Goal: Transaction & Acquisition: Purchase product/service

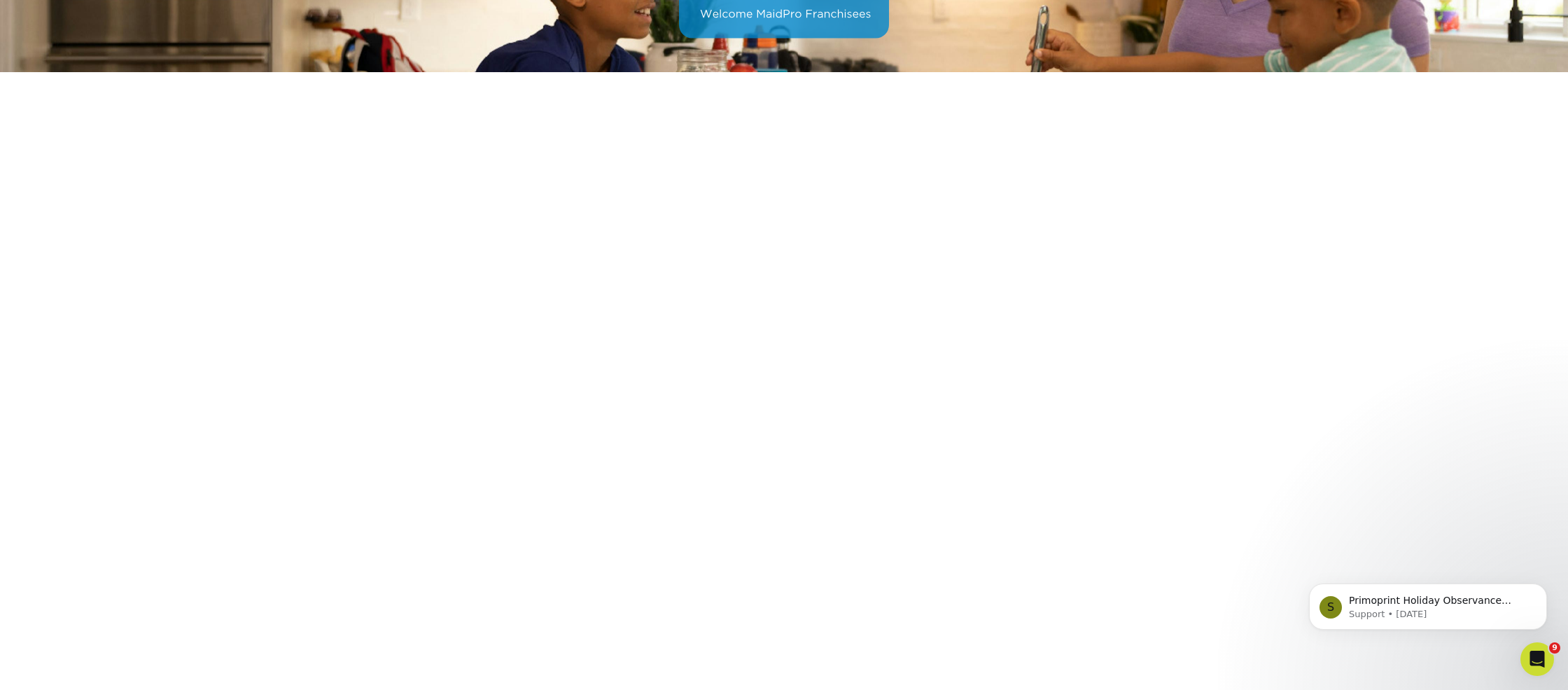
scroll to position [185, 0]
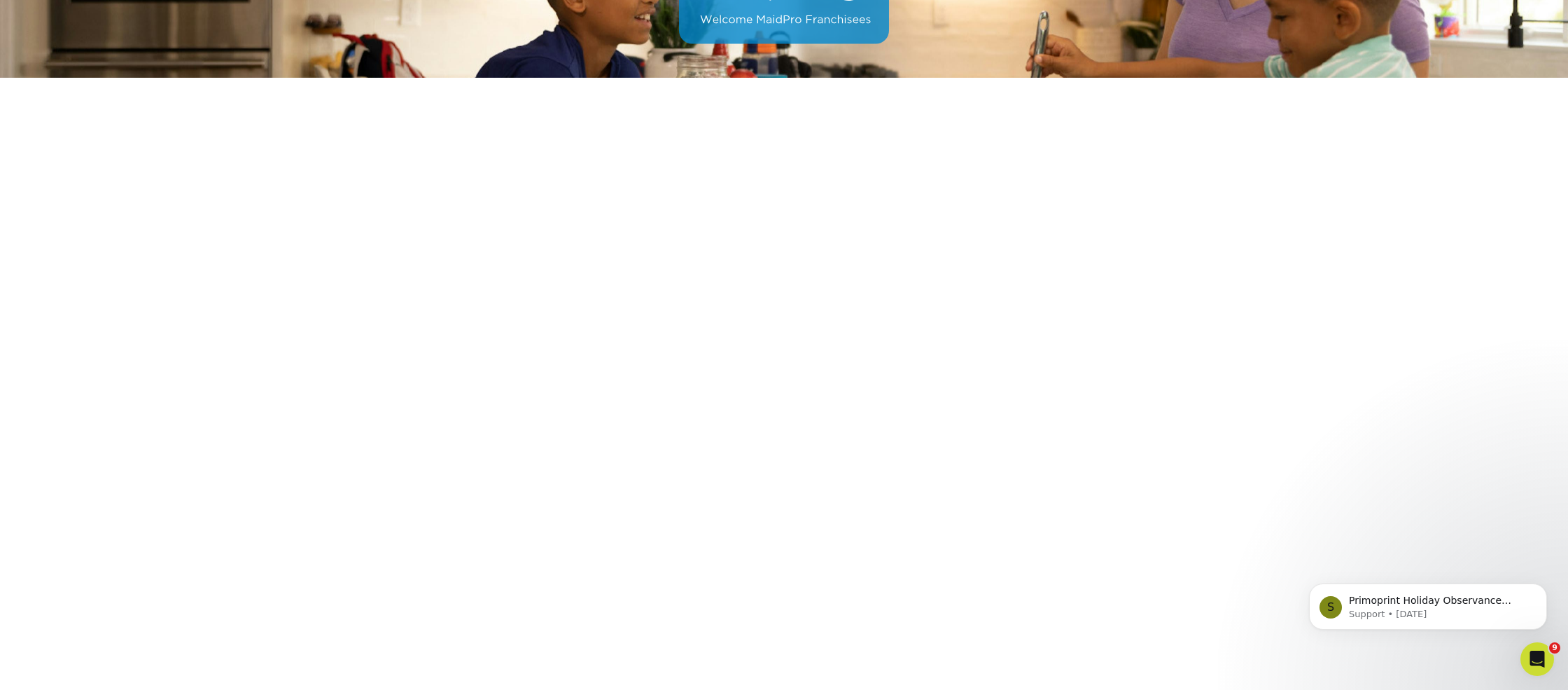
click at [1491, 565] on body "S Primoprint Holiday Observance Please note that our customer service departmen…" at bounding box center [1428, 603] width 269 height 87
click at [1457, 564] on body "S Primoprint Holiday Observance Please note that our customer service departmen…" at bounding box center [1428, 603] width 269 height 87
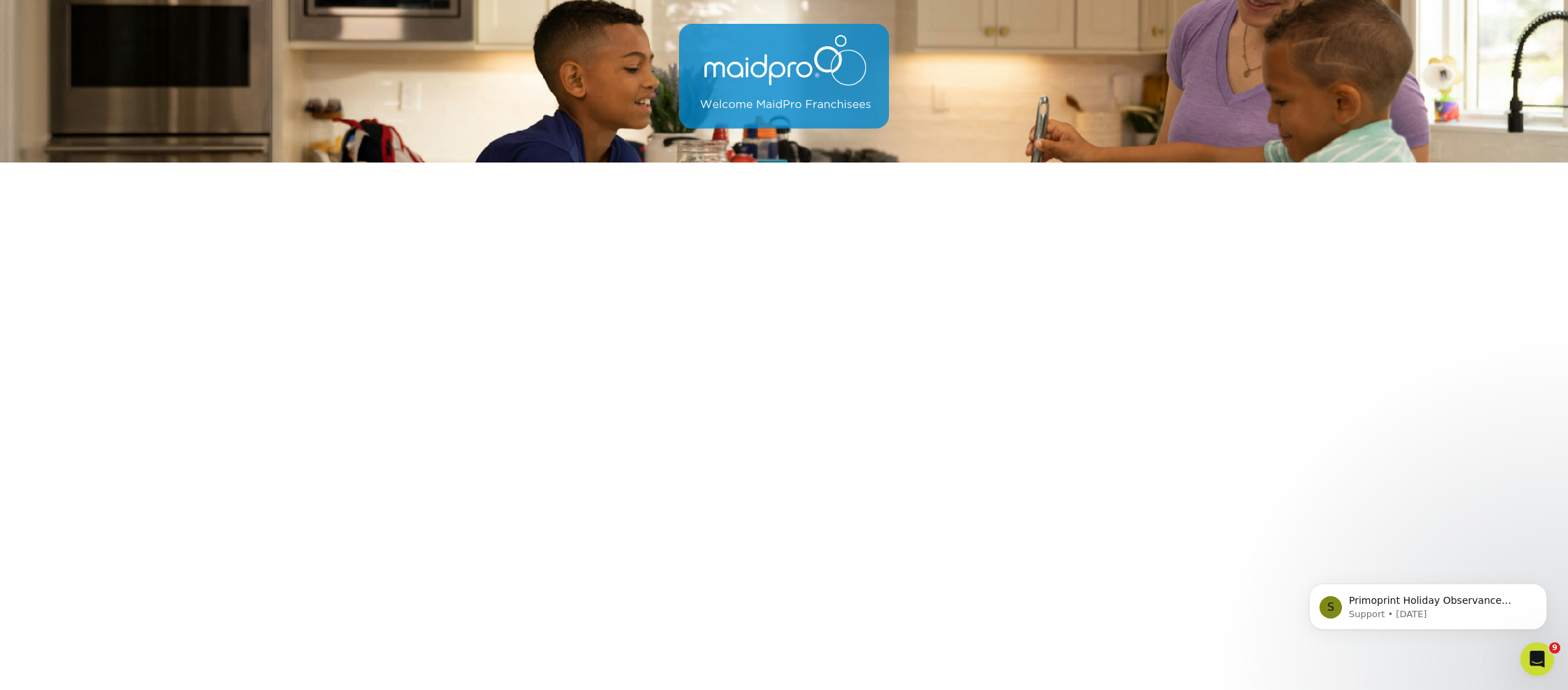
scroll to position [0, 0]
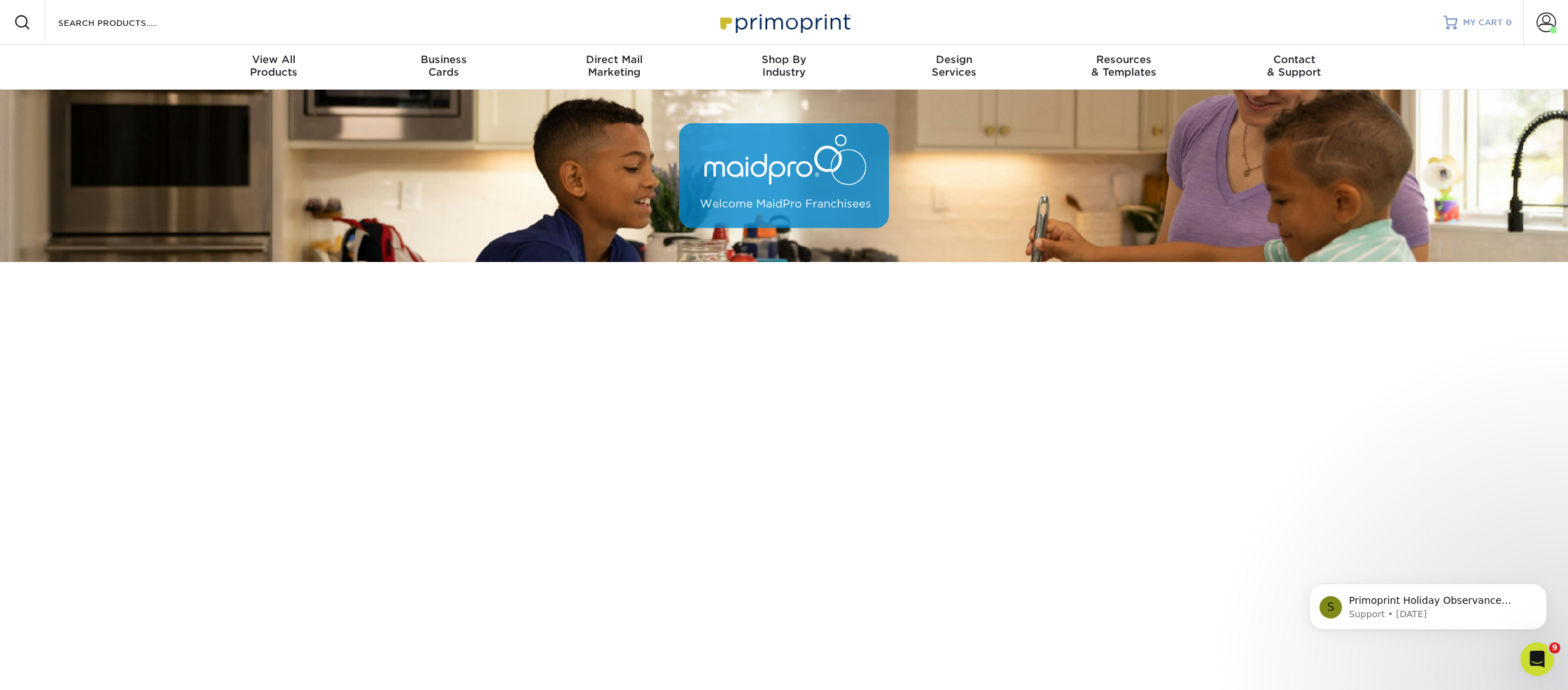
click at [1461, 23] on link "MY CART 0" at bounding box center [1478, 22] width 69 height 45
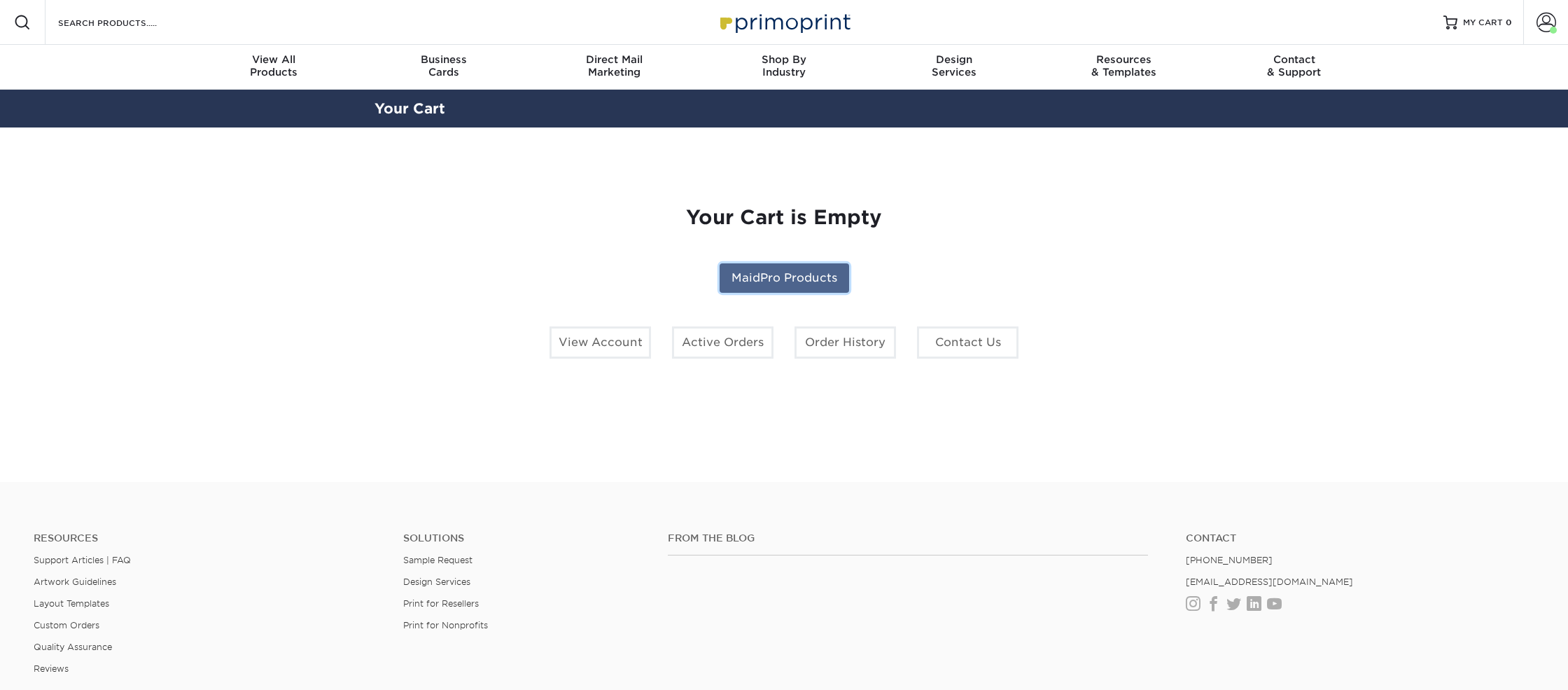
click at [775, 272] on link "MaidPro Products" at bounding box center [784, 278] width 130 height 30
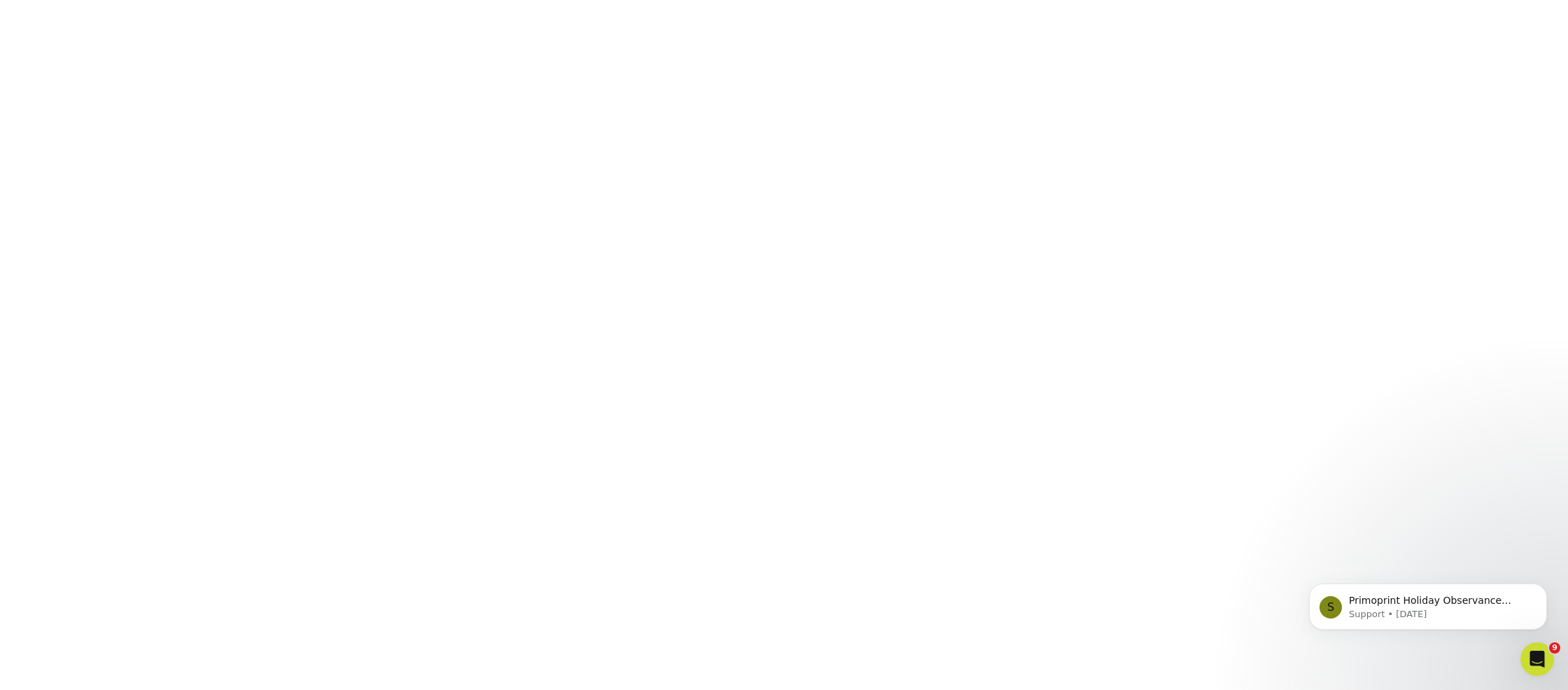
scroll to position [355, 0]
click at [1546, 586] on icon "Dismiss notification" at bounding box center [1543, 587] width 8 height 8
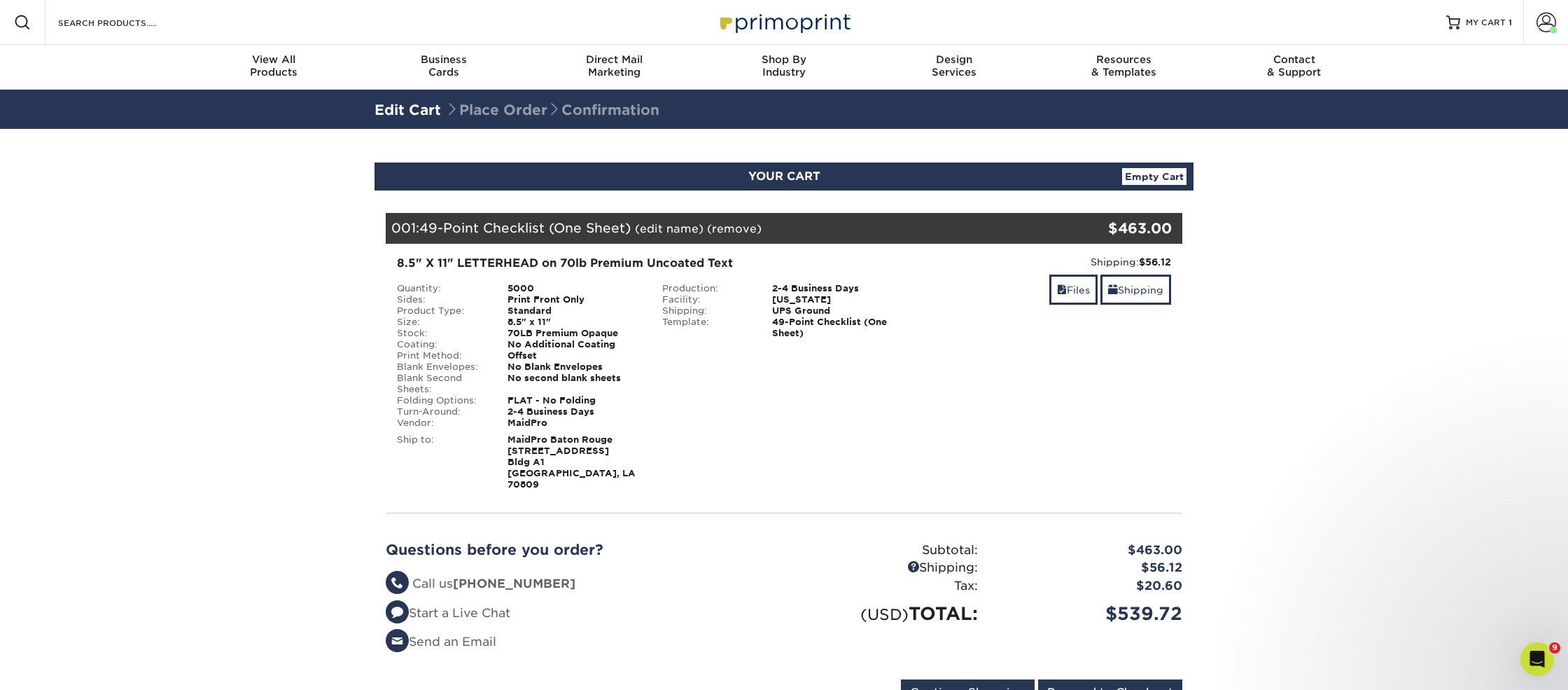
click at [272, 368] on section "YOUR CART Empty Cart Your Cart is Empty MaidPro Products View Account Active Or…" at bounding box center [784, 443] width 1568 height 627
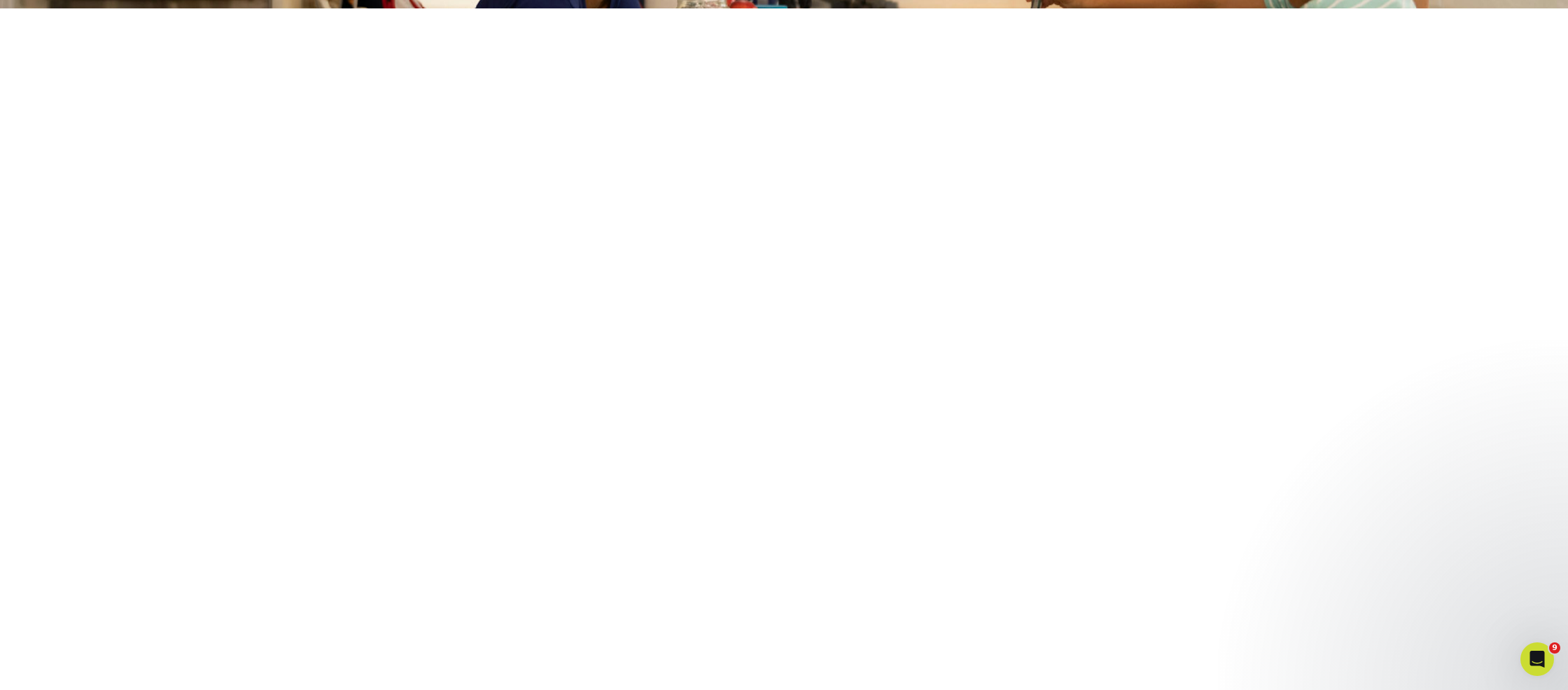
scroll to position [262, 0]
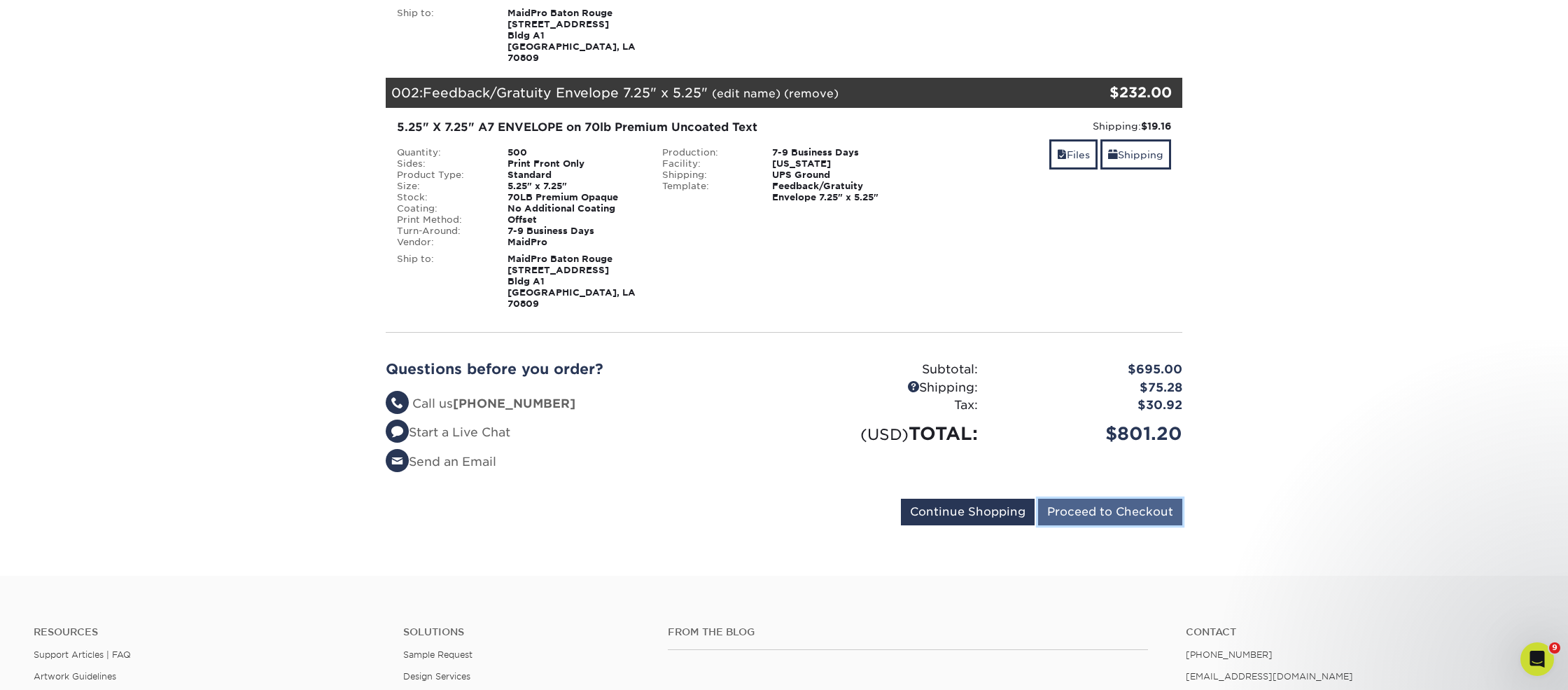
click at [1118, 499] on input "Proceed to Checkout" at bounding box center [1110, 513] width 144 height 27
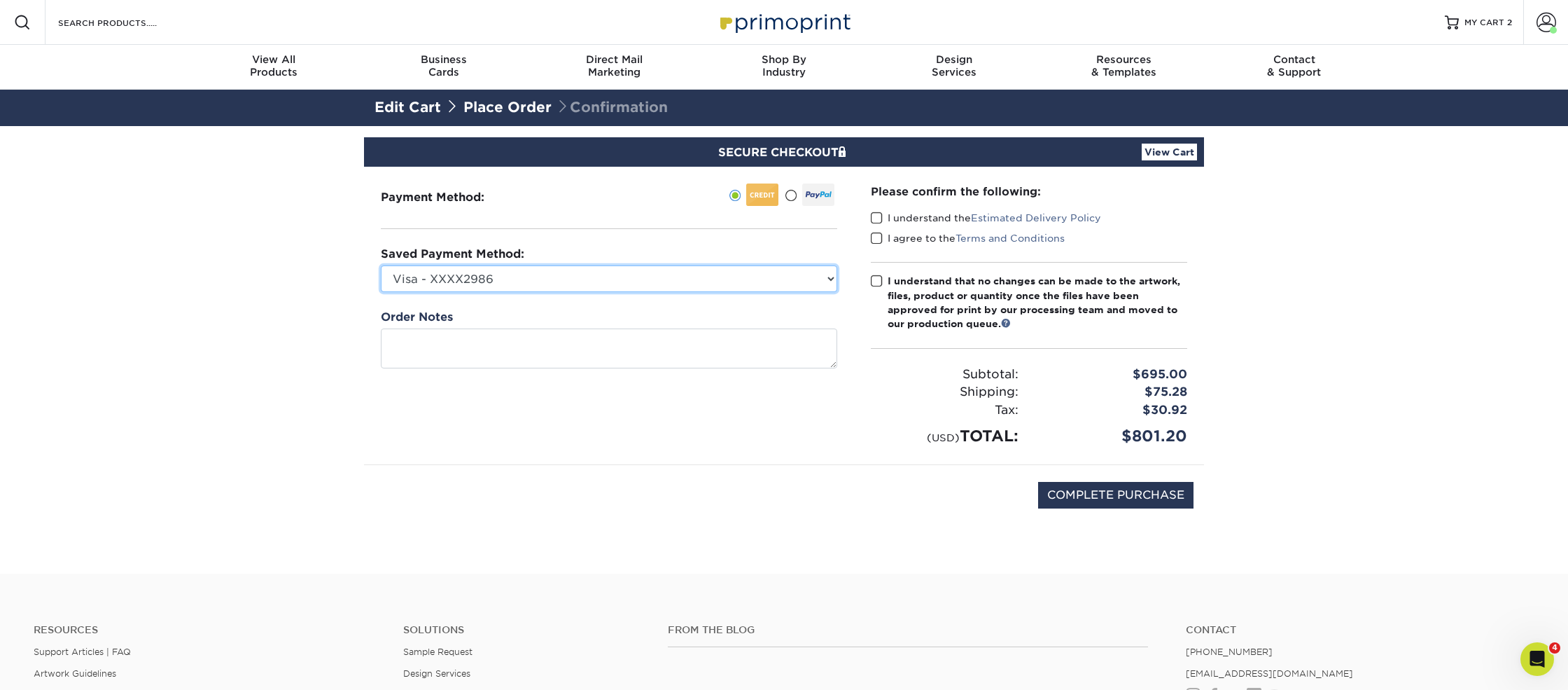
click at [527, 279] on select "Visa - XXXX2986 MasterCard - XXXX7114 Visa - XXXX3529 Visa - XXXX1119 Visa - XX…" at bounding box center [609, 279] width 457 height 27
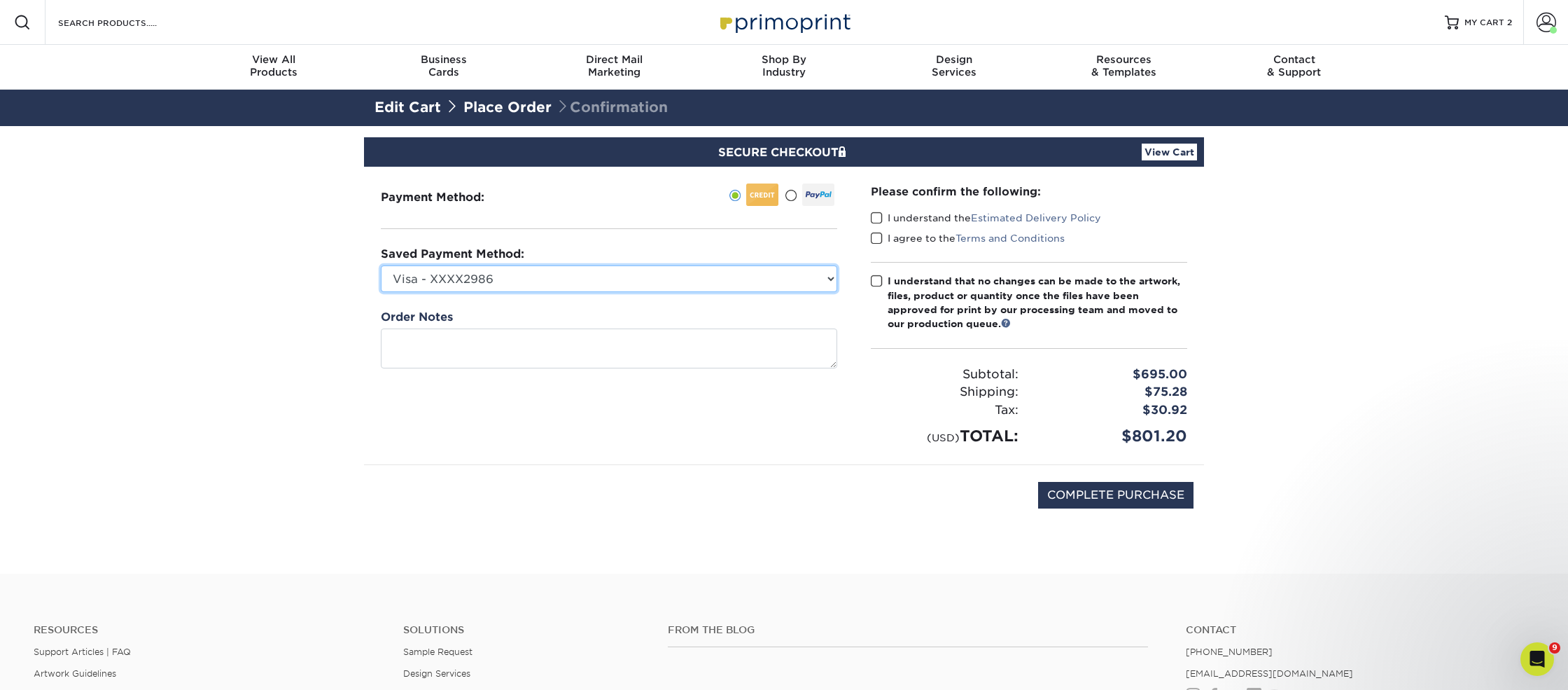
select select "70135"
click at [878, 214] on span at bounding box center [877, 218] width 12 height 13
click at [0, 0] on input "I understand the Estimated Delivery Policy" at bounding box center [0, 0] width 0 height 0
click at [878, 236] on span at bounding box center [877, 238] width 12 height 13
click at [0, 0] on input "I agree to the Terms and Conditions" at bounding box center [0, 0] width 0 height 0
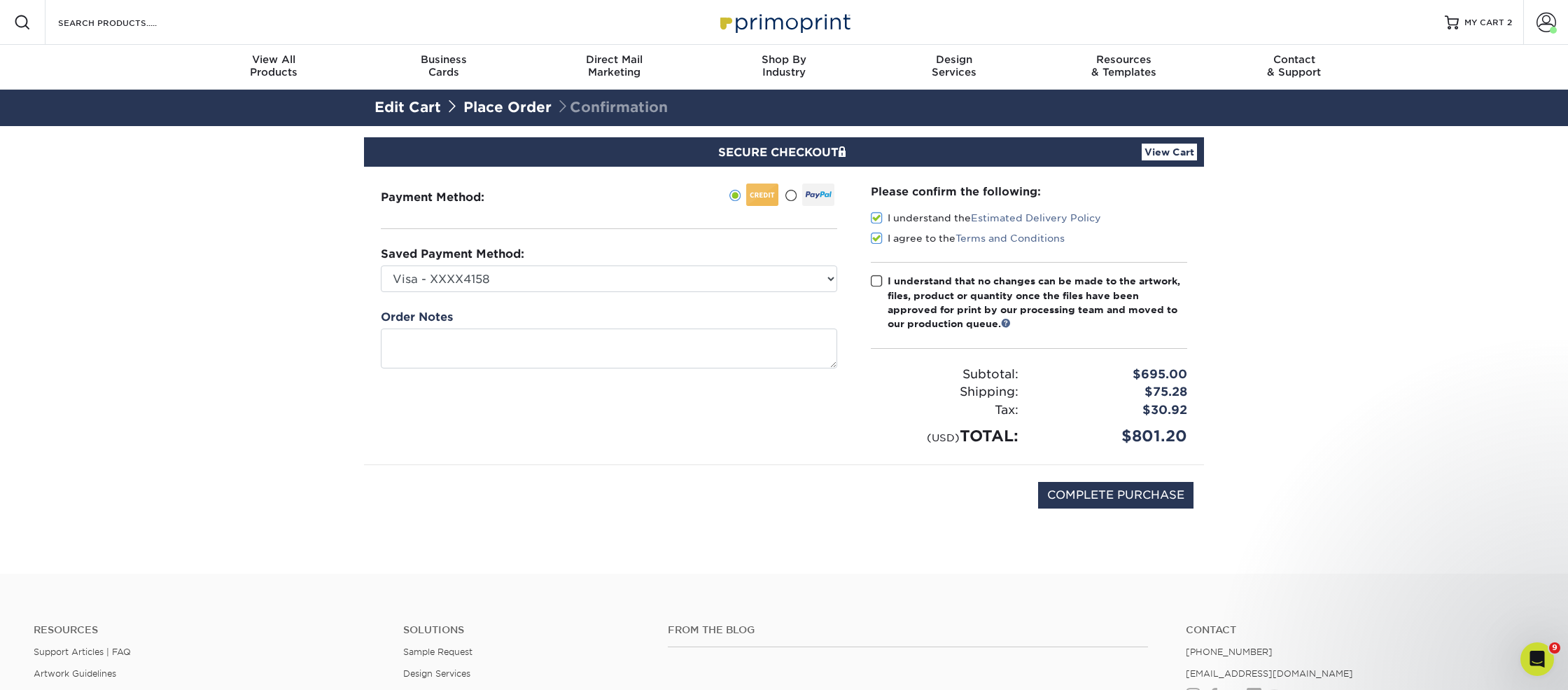
click at [878, 280] on span at bounding box center [877, 280] width 12 height 13
click at [0, 0] on input "I understand that no changes can be made to the artwork, files, product or quan…" at bounding box center [0, 0] width 0 height 0
click at [578, 283] on select "Visa - XXXX2986 MasterCard - XXXX7114 Visa - XXXX3529 Visa - XXXX1119 Visa - XX…" at bounding box center [609, 279] width 457 height 27
click at [1137, 497] on input "COMPLETE PURCHASE" at bounding box center [1116, 496] width 156 height 27
type input "PROCESSING, PLEASE WAIT..."
